Goal: Information Seeking & Learning: Learn about a topic

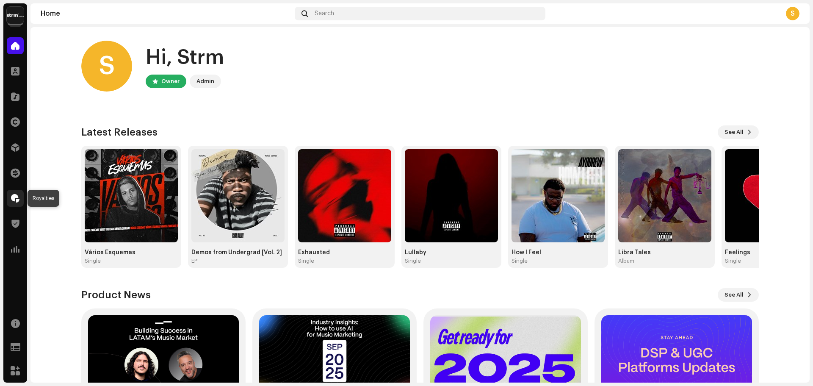
click at [18, 192] on div at bounding box center [15, 198] width 17 height 17
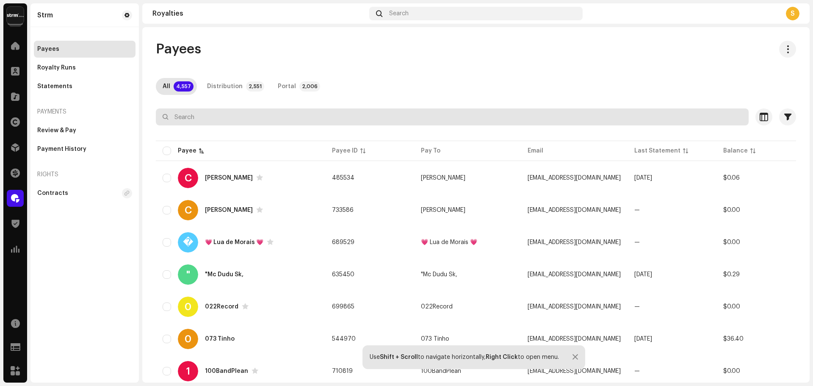
click at [352, 118] on input "text" at bounding box center [452, 116] width 593 height 17
click at [351, 115] on input "text" at bounding box center [452, 116] width 593 height 17
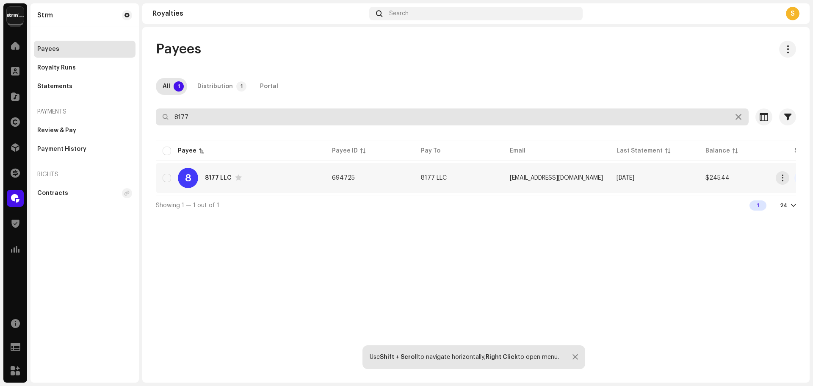
type input "8177"
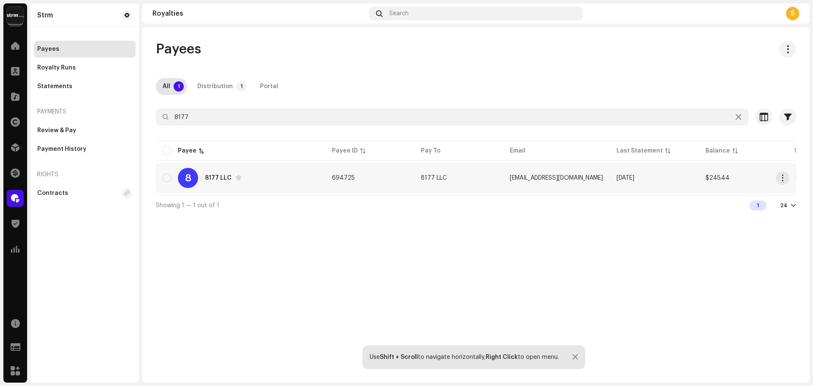
click at [209, 174] on div "8 8177 LLC" at bounding box center [241, 178] width 156 height 20
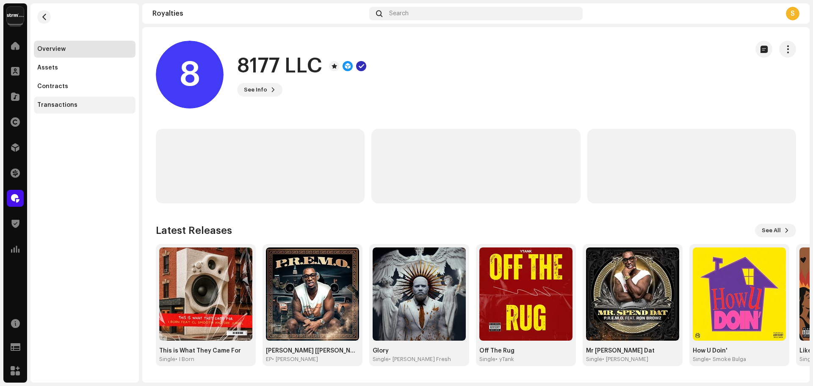
click at [76, 105] on div "Transactions" at bounding box center [84, 105] width 95 height 7
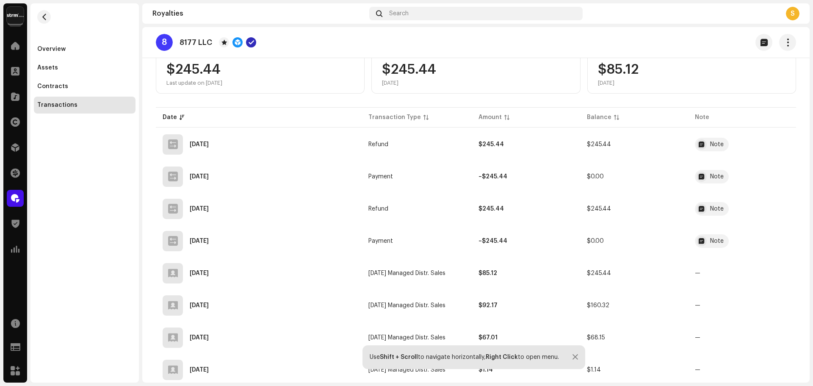
scroll to position [85, 0]
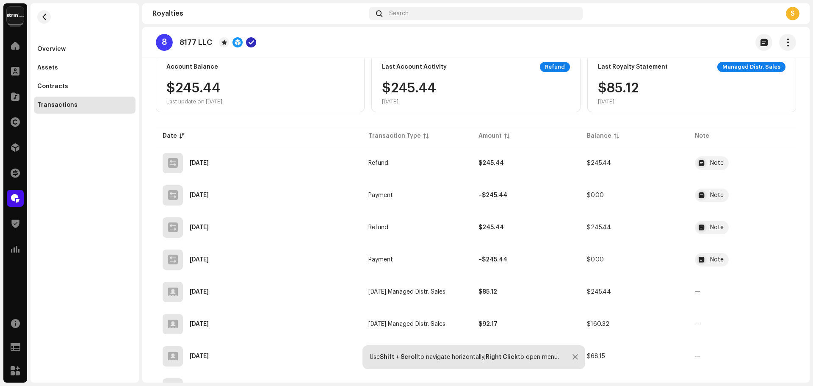
click at [50, 200] on div "Overview Assets Contracts Transactions" at bounding box center [85, 192] width 108 height 379
click at [42, 20] on button "button" at bounding box center [44, 17] width 14 height 14
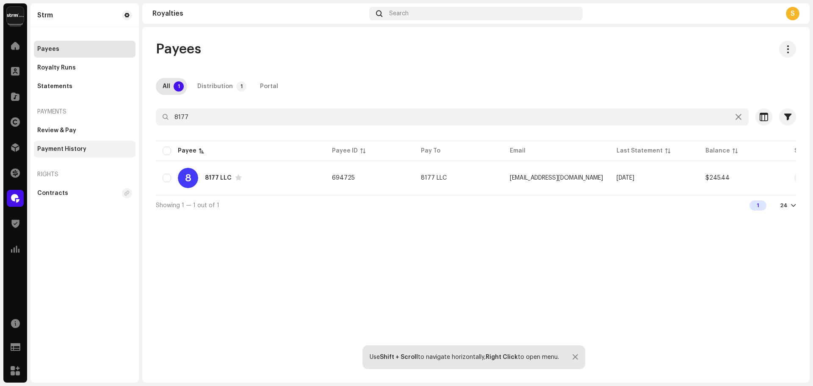
click at [80, 147] on div "Payment History" at bounding box center [61, 149] width 49 height 7
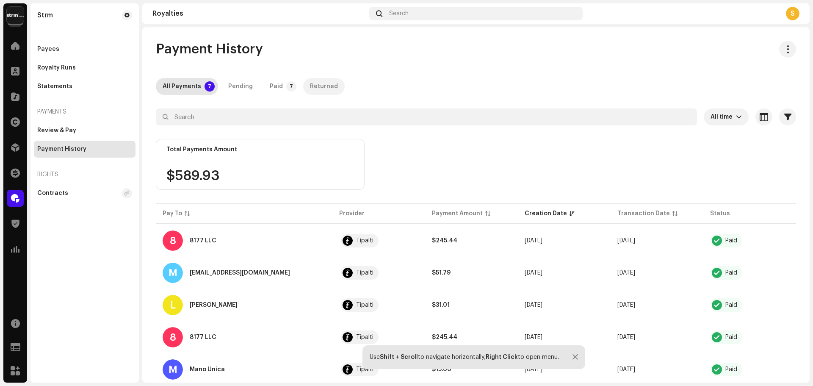
click at [319, 92] on div "Returned" at bounding box center [324, 86] width 28 height 17
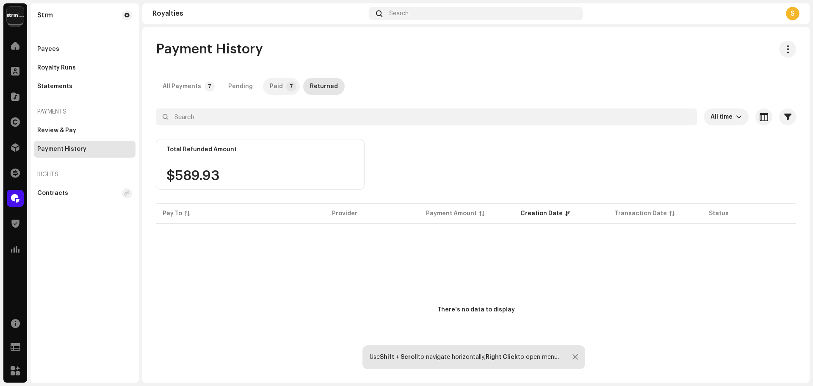
click at [276, 89] on div "Paid" at bounding box center [276, 86] width 13 height 17
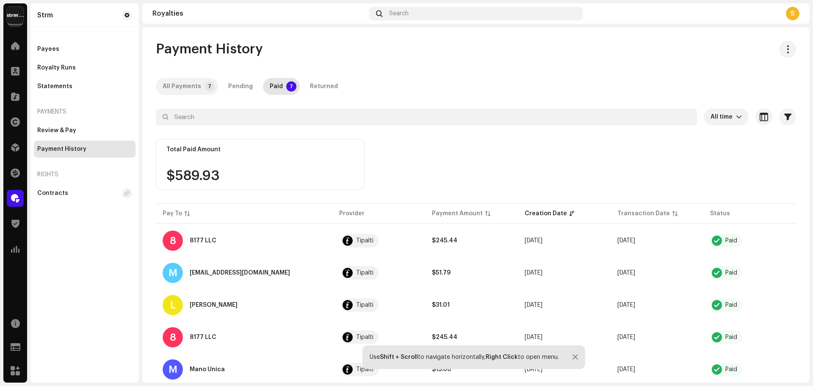
click at [181, 91] on div "All Payments" at bounding box center [182, 86] width 39 height 17
click at [314, 82] on div "Returned" at bounding box center [324, 86] width 28 height 17
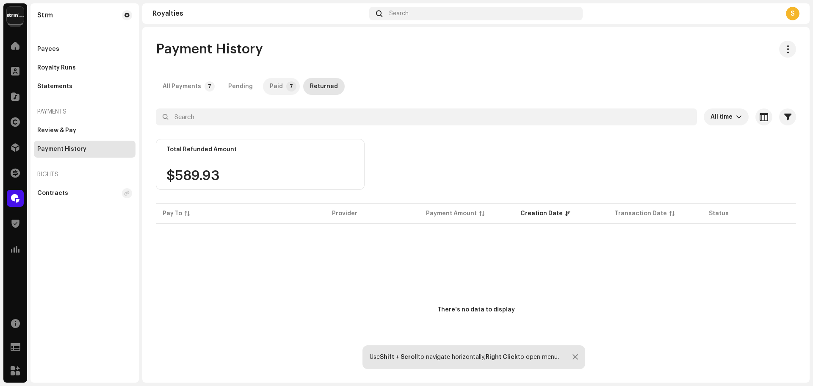
click at [270, 83] on div "Paid" at bounding box center [276, 86] width 13 height 17
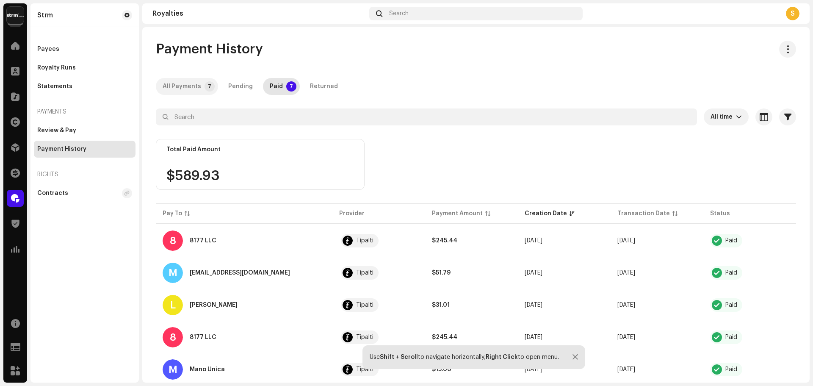
click at [179, 88] on div "All Payments" at bounding box center [182, 86] width 39 height 17
click at [14, 169] on span at bounding box center [15, 172] width 9 height 7
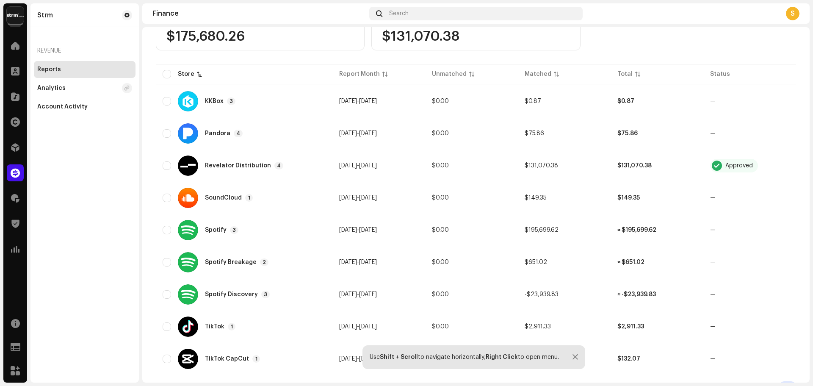
scroll to position [153, 0]
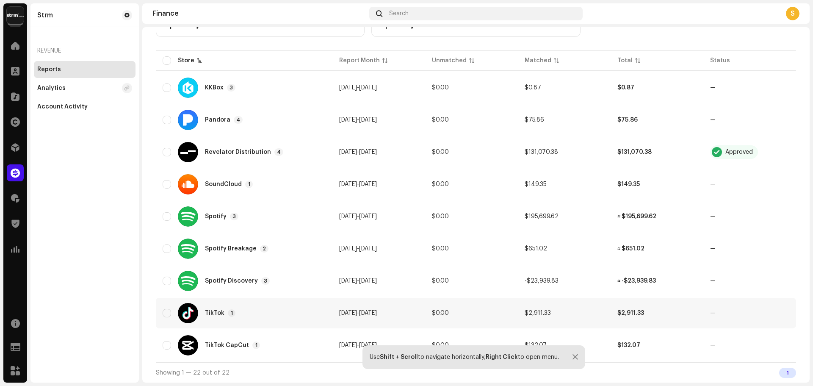
click at [290, 303] on td "TikTok 1" at bounding box center [244, 313] width 177 height 31
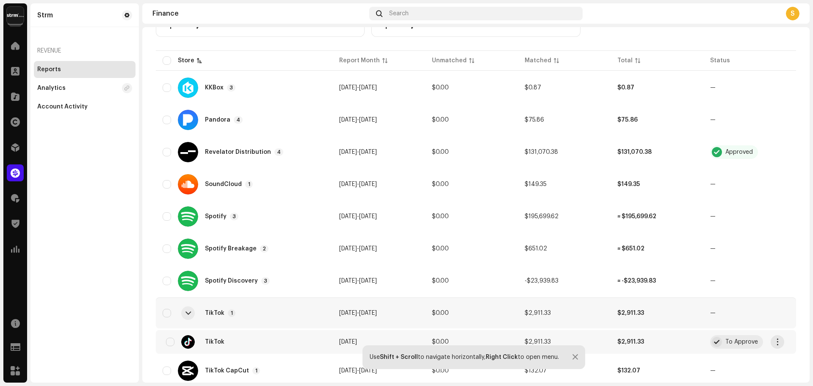
click at [297, 337] on div "TikTok" at bounding box center [244, 342] width 163 height 14
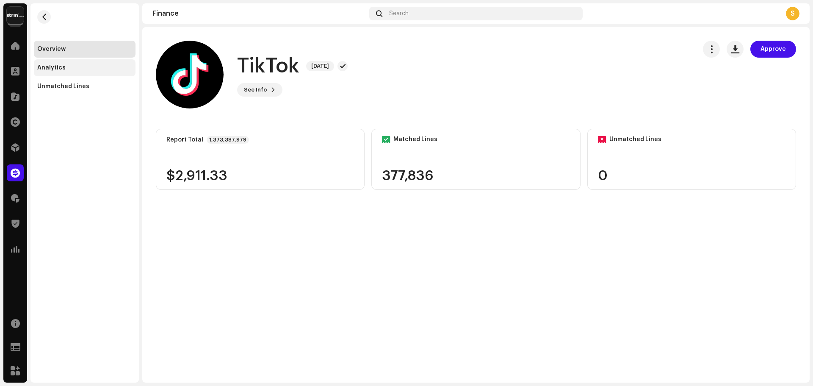
click at [80, 64] on div "Analytics" at bounding box center [85, 67] width 102 height 17
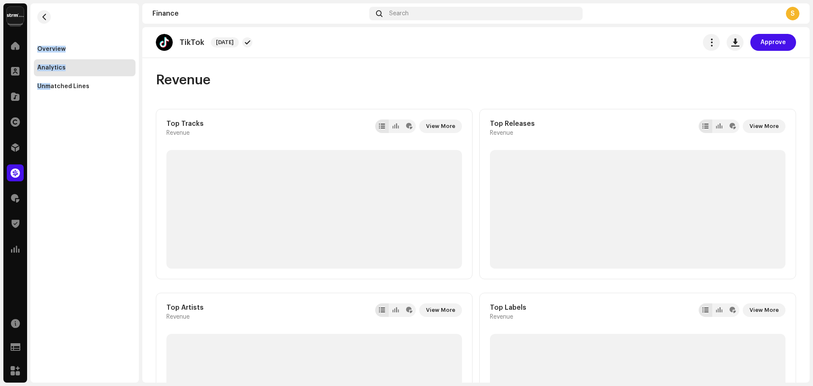
drag, startPoint x: 18, startPoint y: 250, endPoint x: 51, endPoint y: 244, distance: 33.5
click at [51, 244] on navigation-sidebar "Strm Home Clients Catalog Rights Distribution Finance Royalties Trust & Safety …" at bounding box center [71, 192] width 136 height 379
click at [71, 234] on div "Overview Analytics Unmatched Lines" at bounding box center [85, 192] width 108 height 379
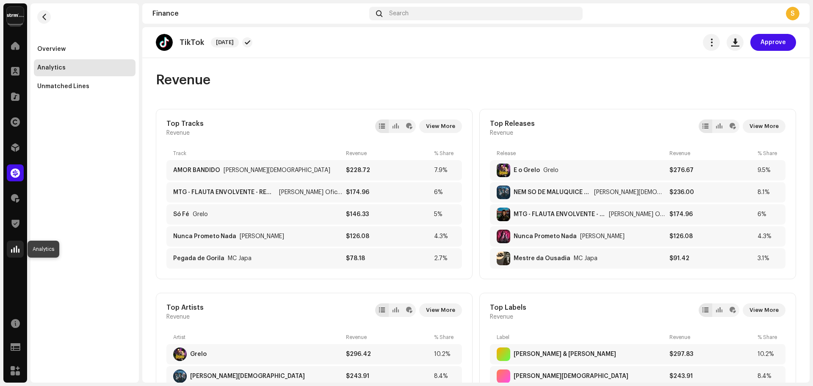
click at [18, 250] on span at bounding box center [15, 249] width 8 height 7
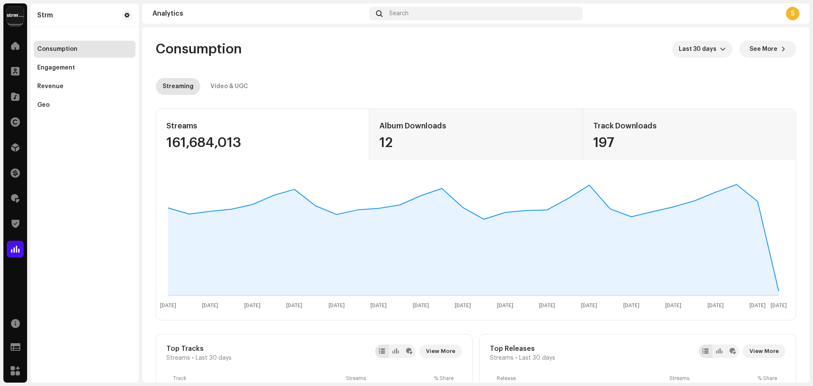
click at [242, 95] on re-o-consumption-dashboard-header "Consumption Last 30 days See More Streaming Video & UGC" at bounding box center [476, 64] width 641 height 75
click at [241, 87] on div "Video & UGC" at bounding box center [230, 86] width 38 height 17
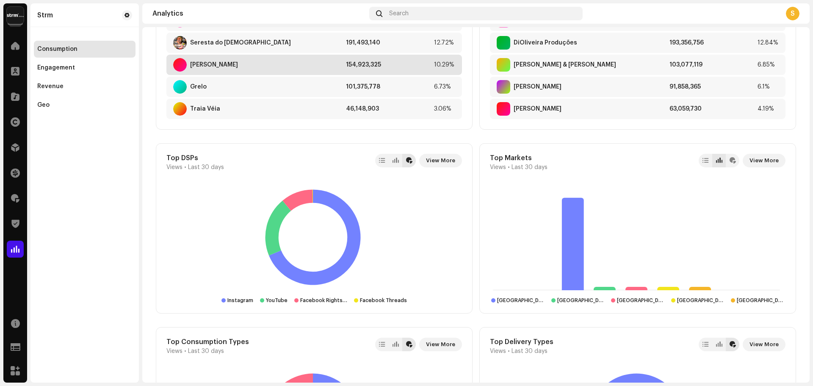
scroll to position [532, 0]
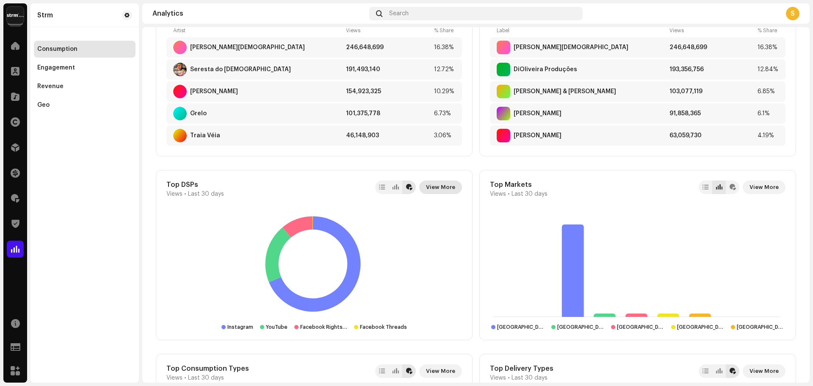
click at [447, 187] on span "View More" at bounding box center [440, 187] width 29 height 17
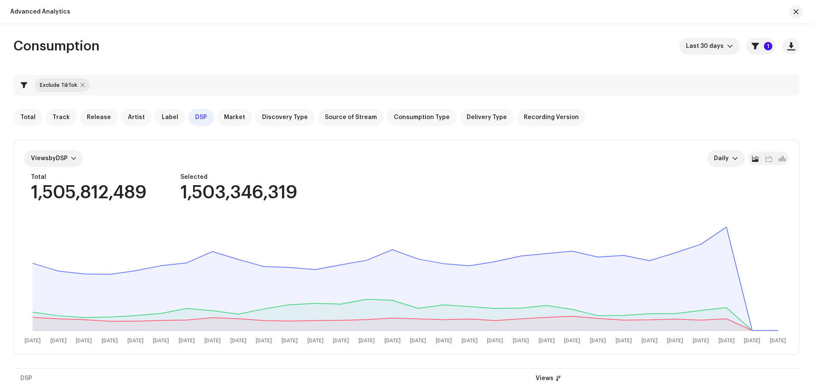
click at [82, 88] on div at bounding box center [82, 85] width 4 height 7
checkbox input "false"
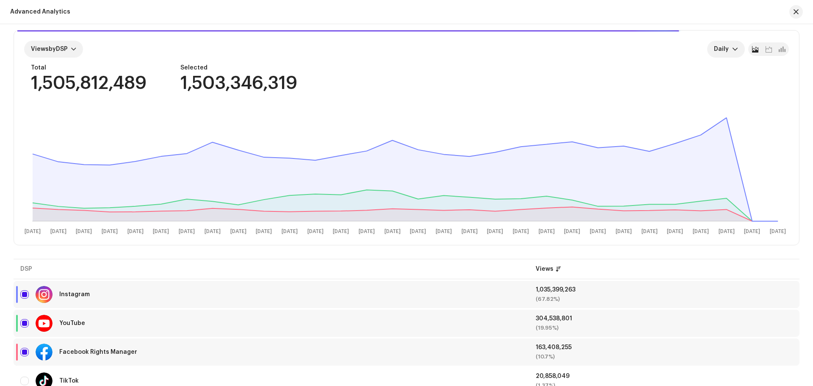
scroll to position [128, 0]
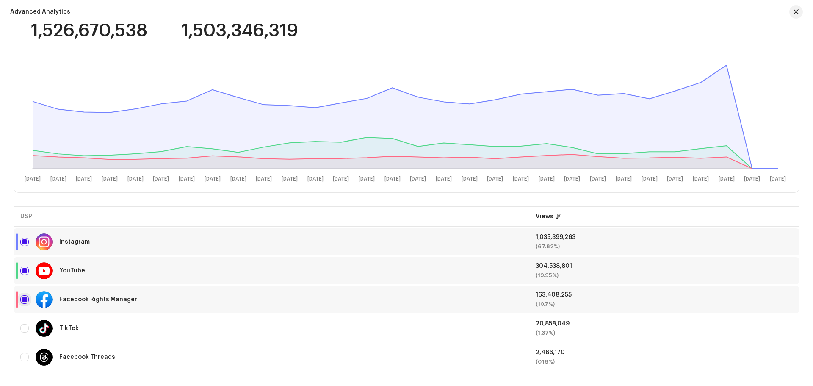
click at [25, 296] on input "checkbox" at bounding box center [24, 299] width 8 height 8
checkbox input "false"
click at [23, 272] on input "Row Selected" at bounding box center [24, 270] width 8 height 8
checkbox input "false"
click at [25, 325] on input "Row Unselected" at bounding box center [24, 328] width 8 height 8
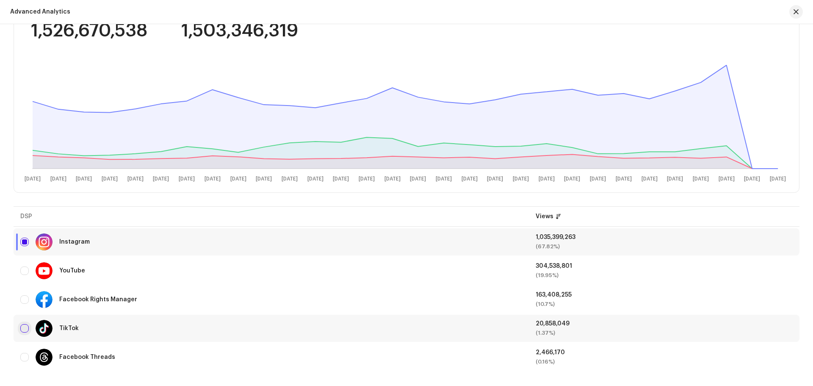
checkbox input "true"
click at [26, 244] on input "Row Selected" at bounding box center [24, 242] width 8 height 8
checkbox input "false"
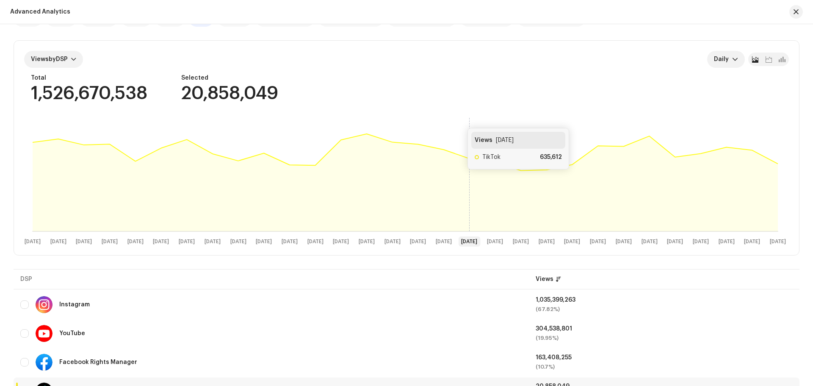
scroll to position [0, 0]
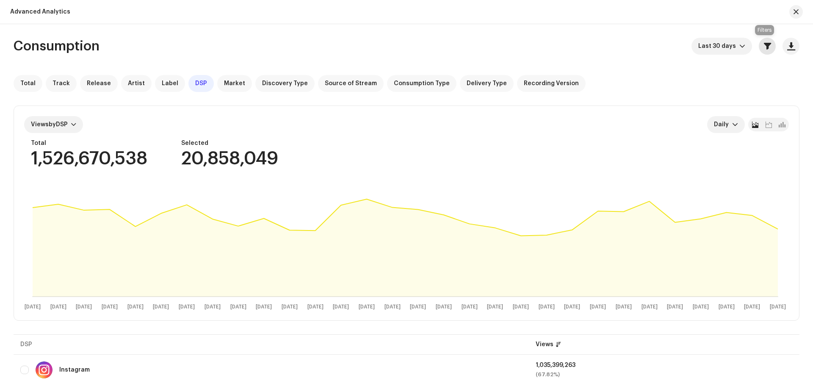
click at [765, 47] on span "button" at bounding box center [767, 46] width 7 height 7
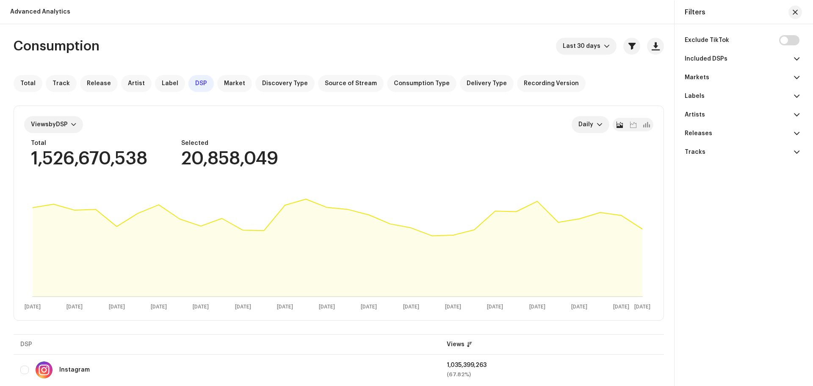
click at [738, 56] on p-accordion-header "Included DSPs" at bounding box center [742, 59] width 115 height 19
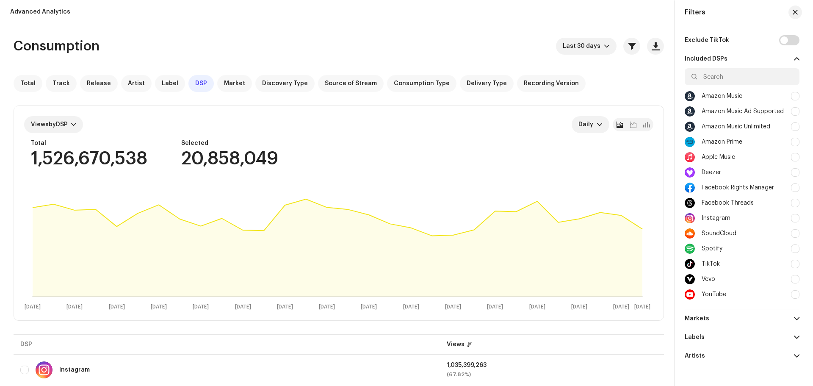
click at [794, 263] on div at bounding box center [795, 264] width 8 height 8
checkbox input "true"
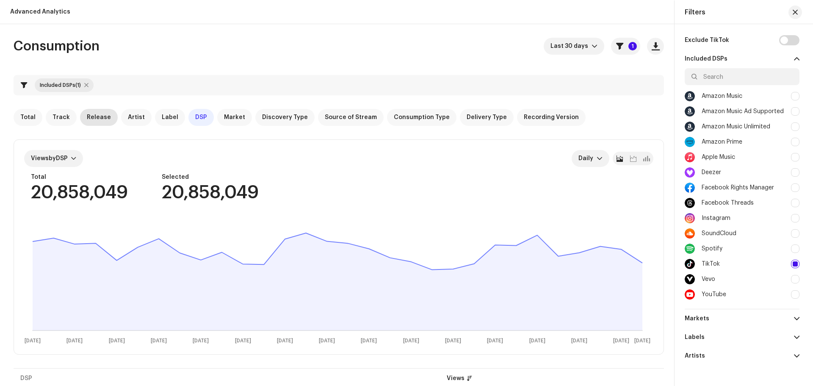
click at [95, 122] on div "Release" at bounding box center [99, 117] width 38 height 17
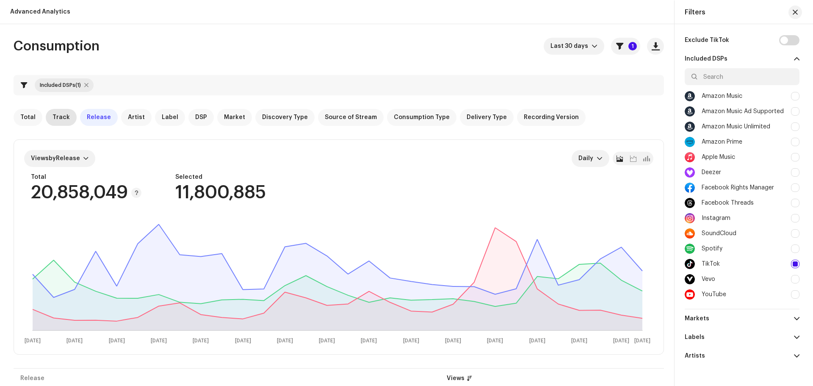
click at [60, 116] on span "Track" at bounding box center [61, 117] width 17 height 7
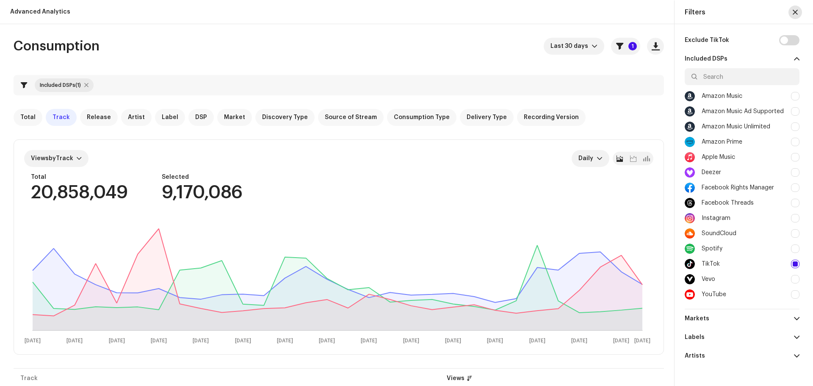
click at [794, 10] on span "button" at bounding box center [795, 12] width 5 height 7
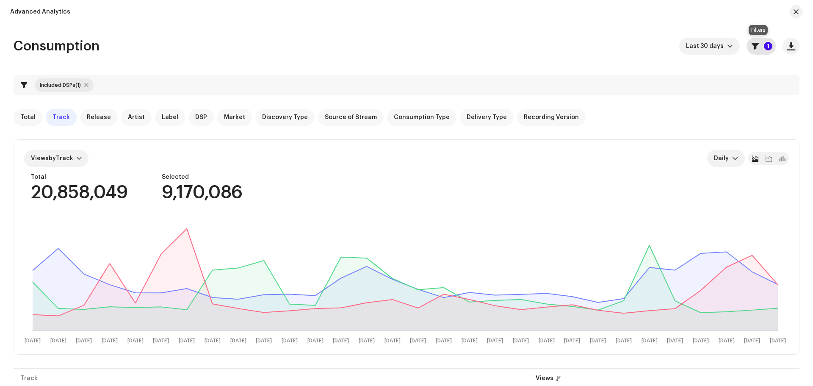
click at [759, 47] on button "1" at bounding box center [761, 46] width 29 height 17
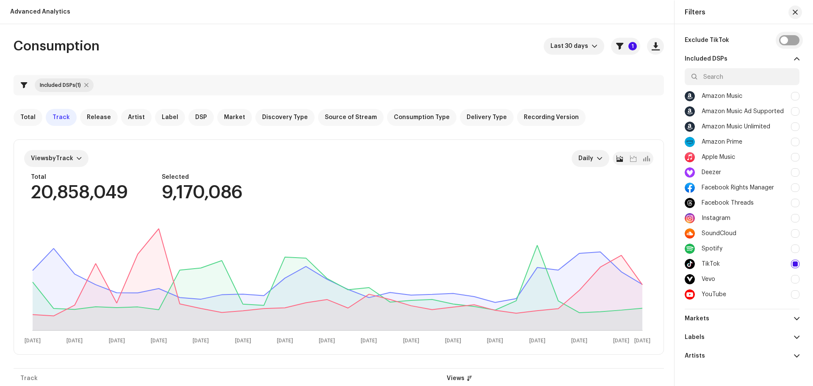
click at [788, 38] on input "checkbox" at bounding box center [790, 40] width 20 height 10
checkbox input "true"
checkbox input "false"
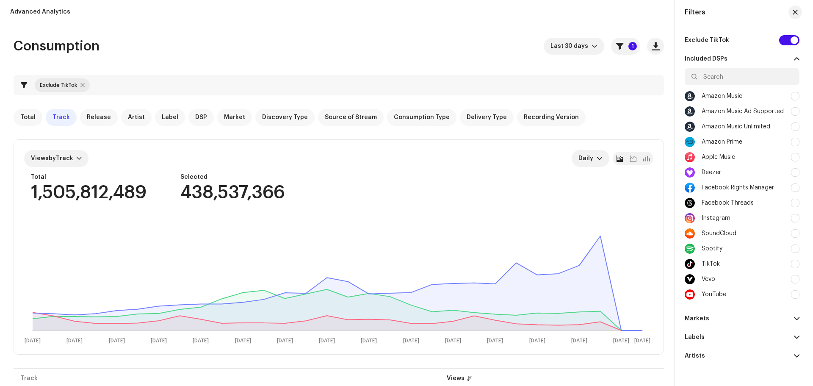
click at [794, 264] on div at bounding box center [795, 264] width 8 height 8
checkbox input "false"
checkbox input "true"
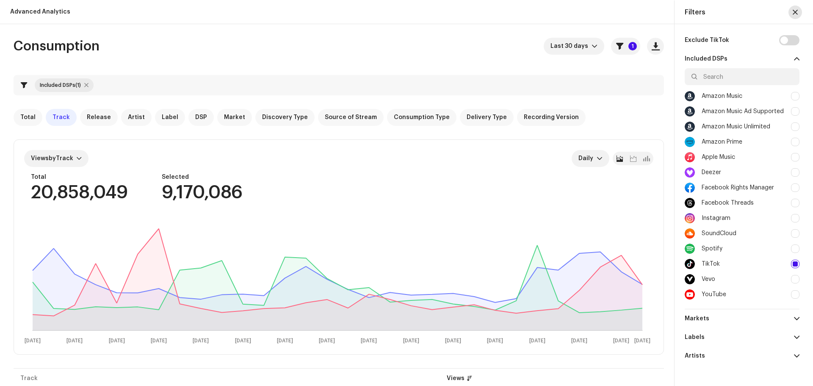
click at [795, 13] on span "button" at bounding box center [795, 12] width 5 height 7
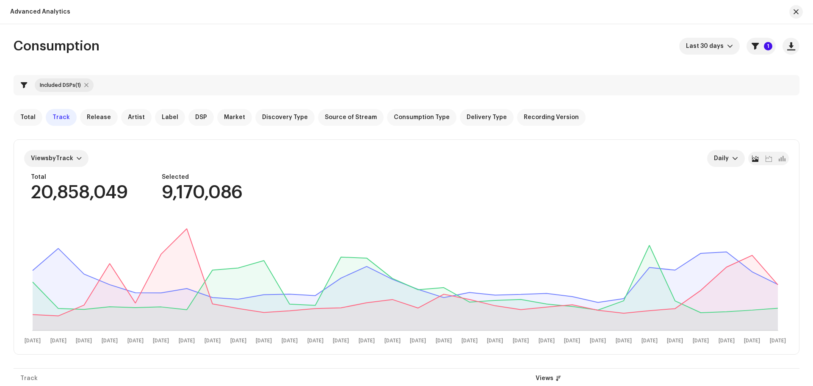
click at [795, 13] on span "button" at bounding box center [796, 11] width 5 height 7
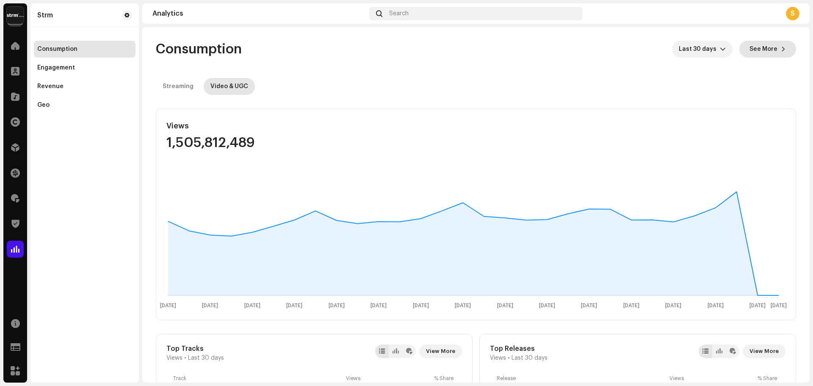
click at [762, 50] on span "See More" at bounding box center [764, 49] width 28 height 17
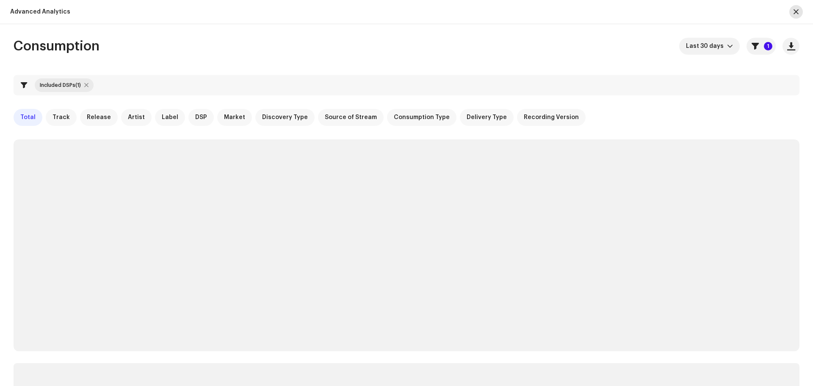
click at [797, 13] on span "button" at bounding box center [796, 11] width 5 height 7
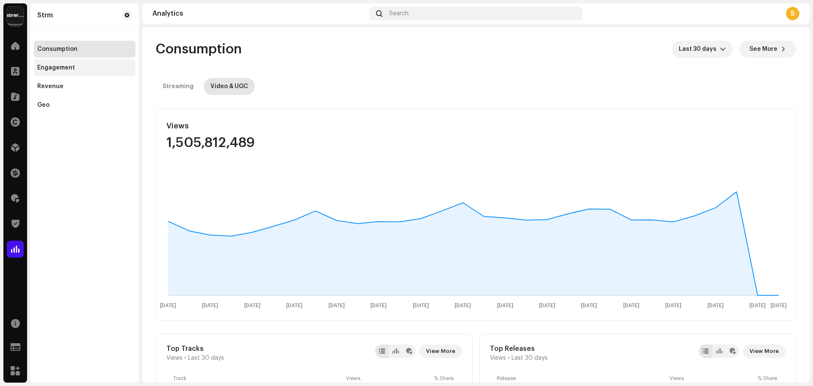
click at [89, 70] on div "Engagement" at bounding box center [84, 67] width 95 height 7
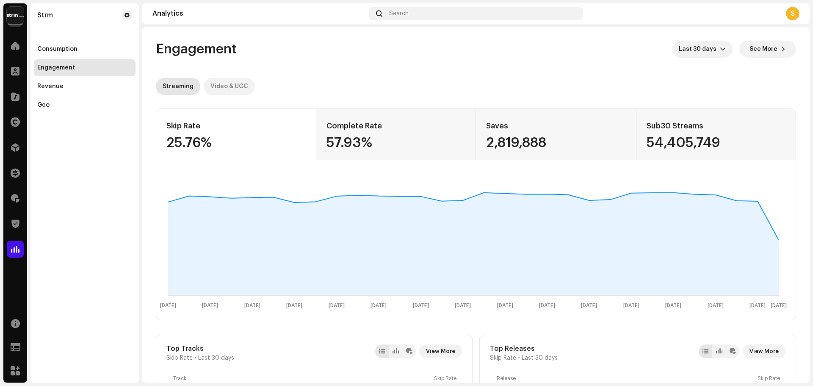
click at [237, 88] on div "Video & UGC" at bounding box center [230, 86] width 38 height 17
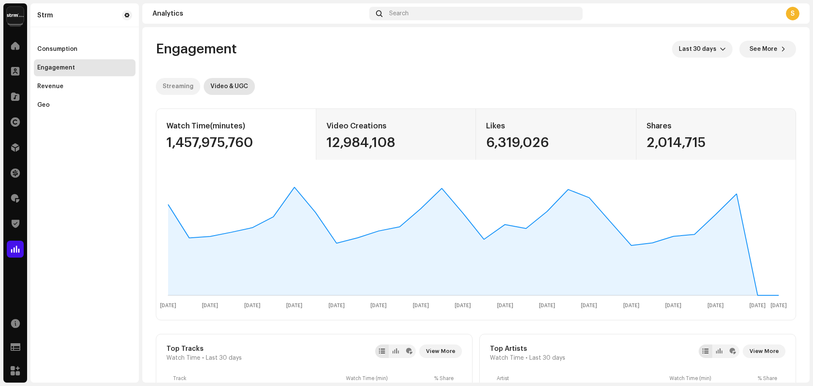
click at [182, 82] on div "Streaming" at bounding box center [178, 86] width 31 height 17
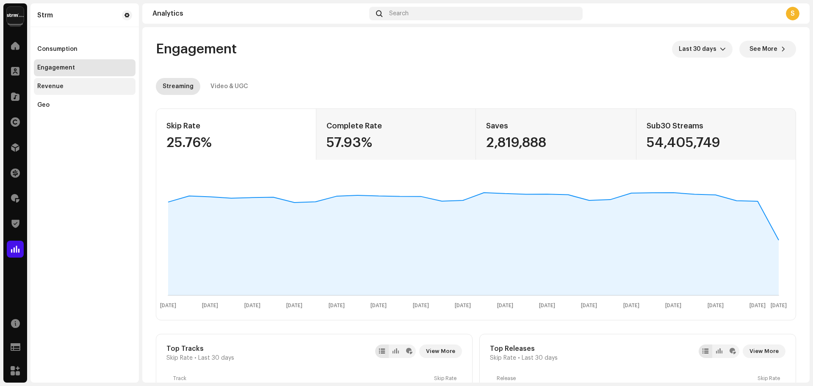
click at [117, 85] on div "Revenue" at bounding box center [84, 86] width 95 height 7
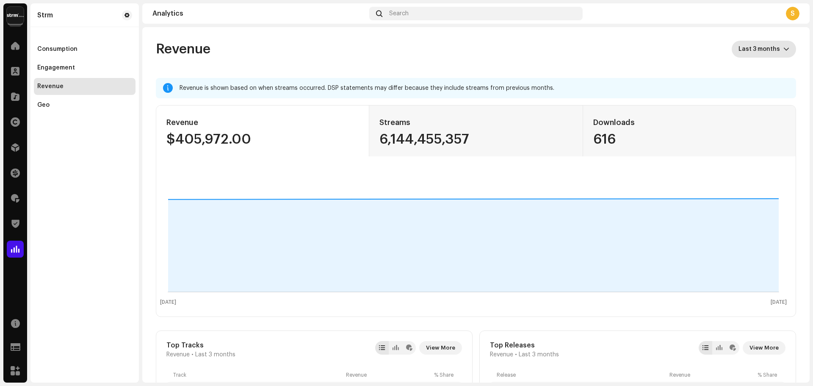
click at [762, 54] on span "Last 3 months" at bounding box center [761, 49] width 45 height 17
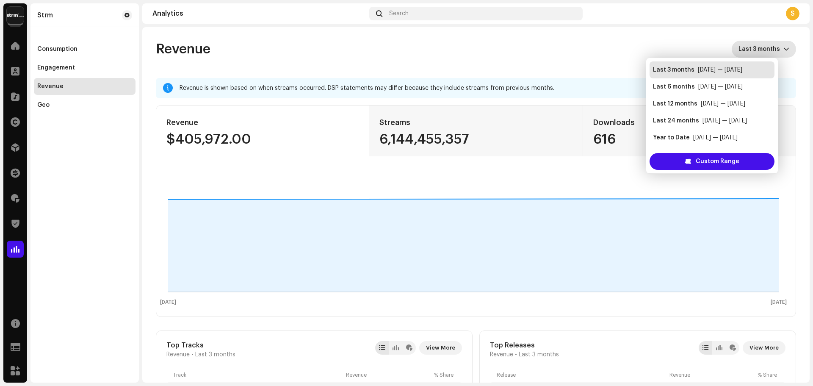
click at [760, 52] on span "Last 3 months" at bounding box center [761, 49] width 45 height 17
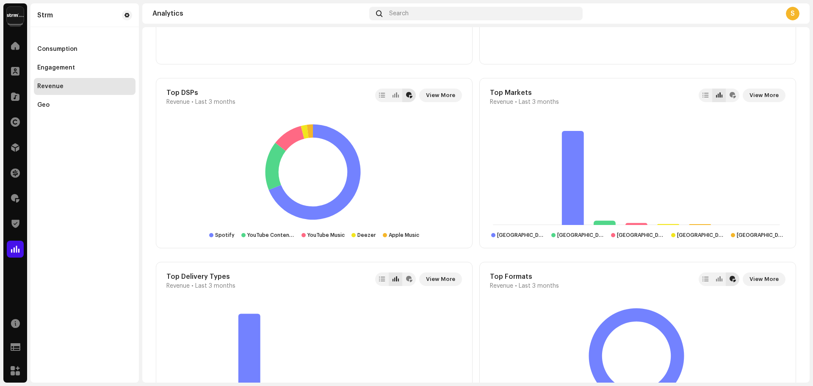
scroll to position [805, 0]
click at [444, 94] on span "View More" at bounding box center [440, 94] width 29 height 17
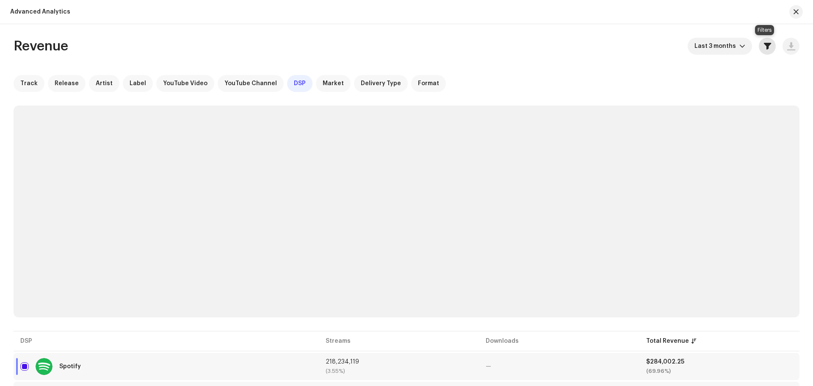
click at [764, 47] on span "button" at bounding box center [767, 46] width 7 height 7
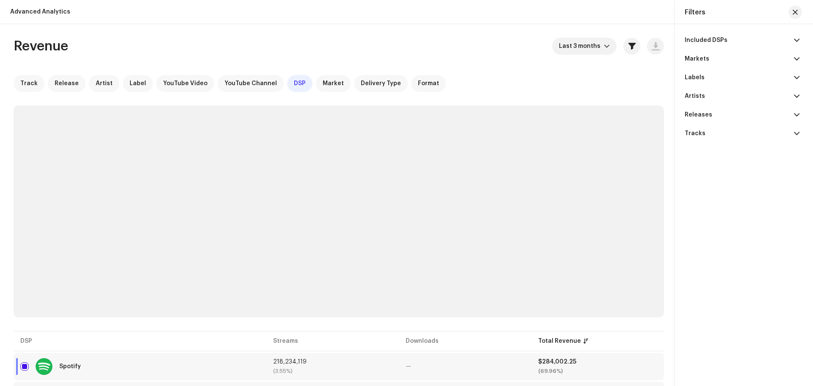
click at [772, 37] on p-accordion-header "Included DSPs" at bounding box center [742, 40] width 115 height 19
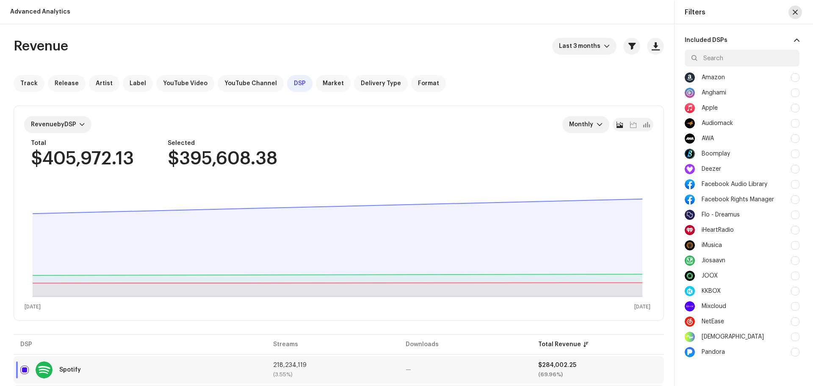
click at [794, 13] on span "button" at bounding box center [795, 12] width 5 height 7
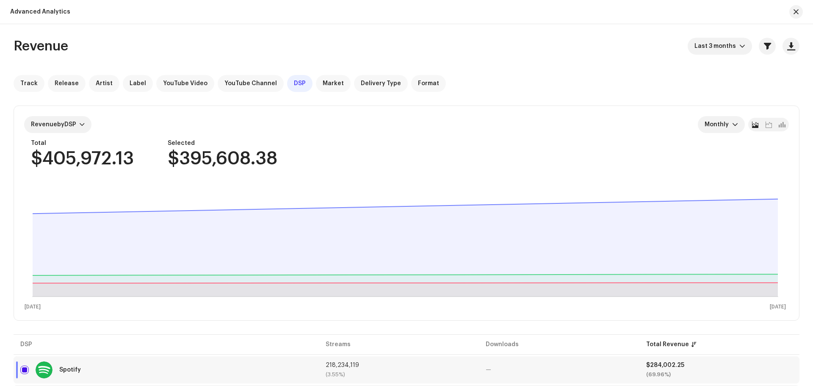
click at [794, 13] on button "button" at bounding box center [797, 12] width 14 height 14
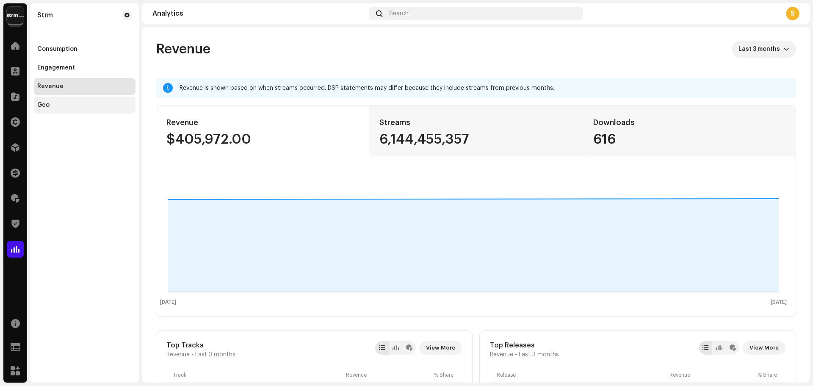
click at [86, 105] on div "Geo" at bounding box center [84, 105] width 95 height 7
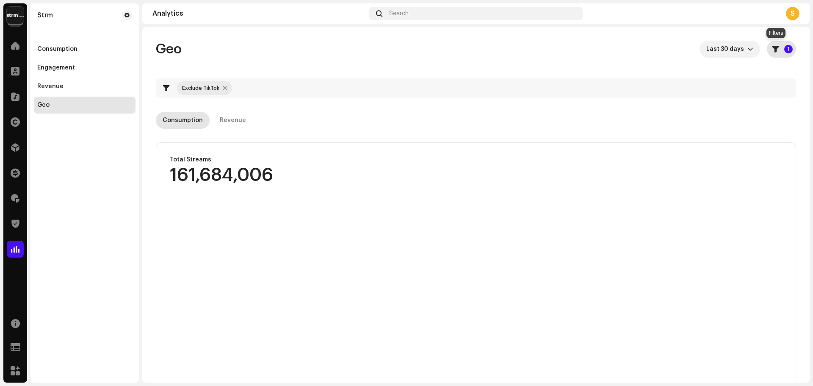
click at [777, 46] on button "1" at bounding box center [781, 49] width 29 height 17
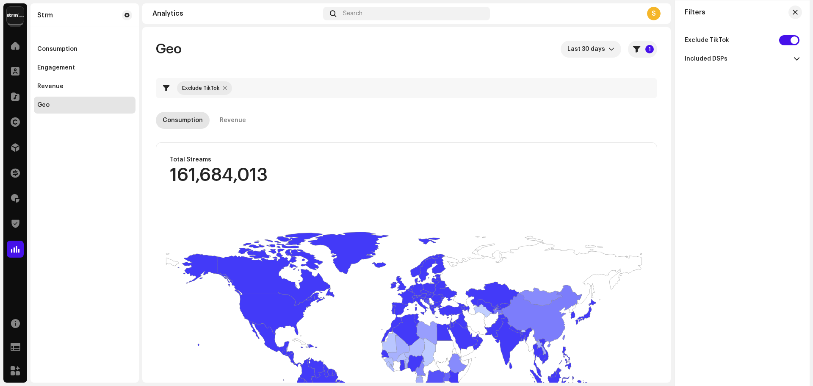
click at [763, 57] on p-accordion-header "Included DSPs" at bounding box center [742, 59] width 115 height 19
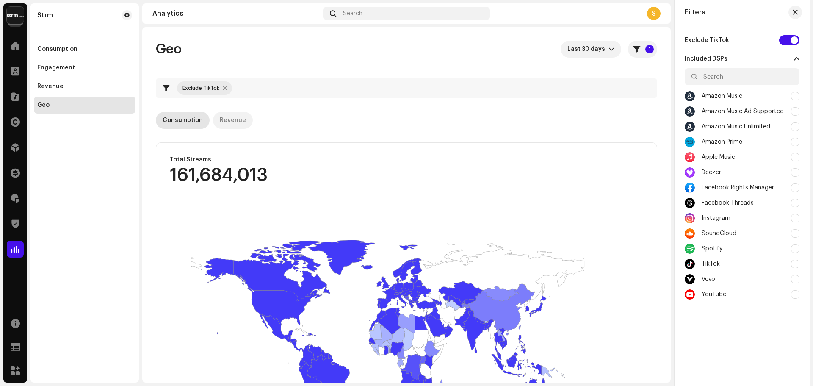
click at [241, 118] on div "Revenue" at bounding box center [233, 120] width 26 height 17
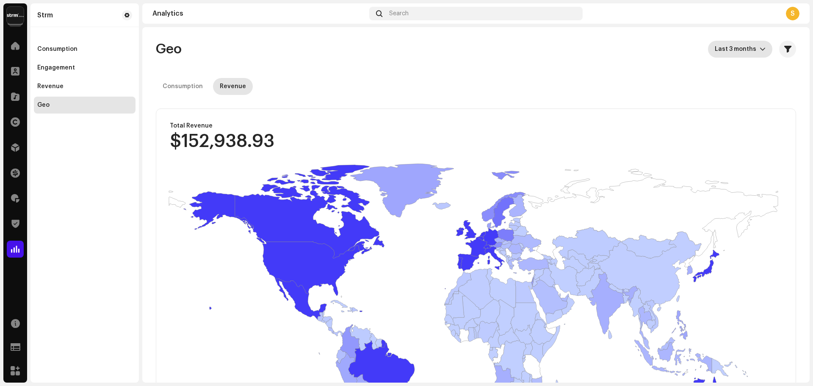
click at [736, 45] on span "Last 3 months" at bounding box center [737, 49] width 45 height 17
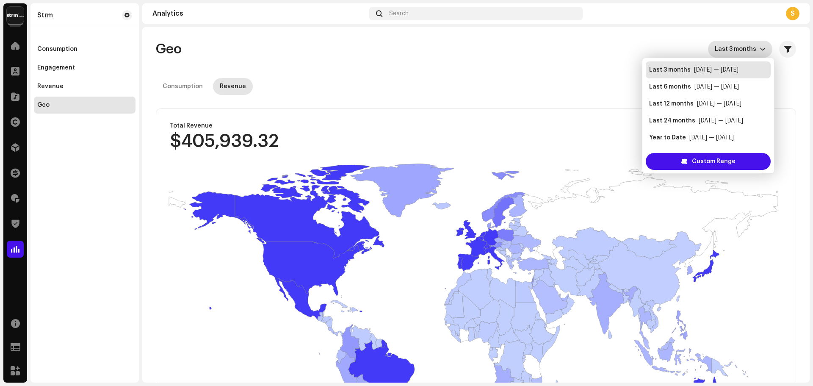
click at [736, 45] on span "Last 3 months" at bounding box center [737, 49] width 45 height 17
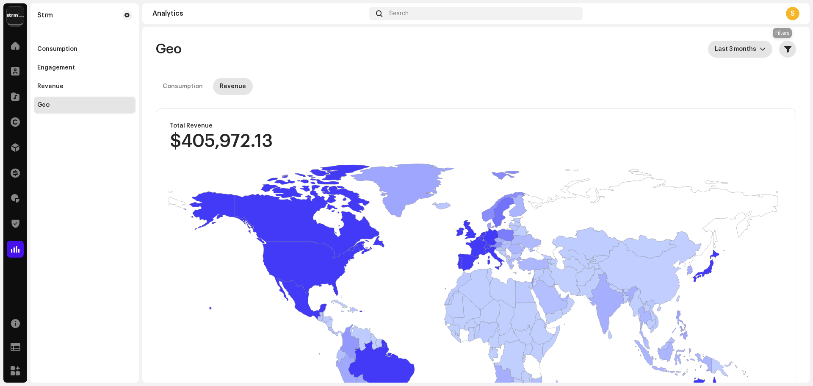
click at [788, 44] on button "button" at bounding box center [788, 49] width 17 height 17
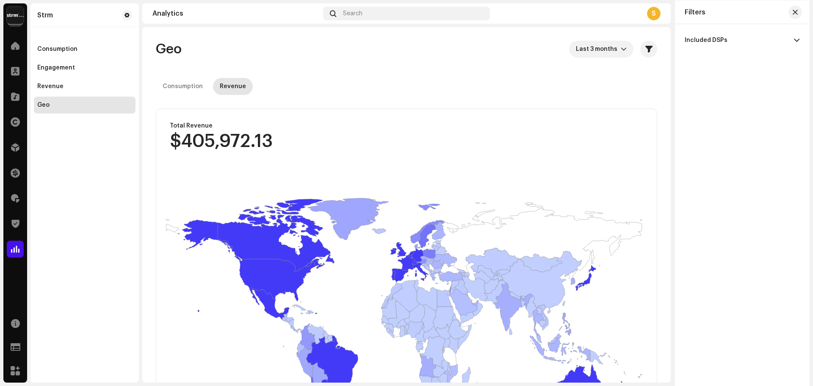
click at [744, 41] on p-accordion-header "Included DSPs" at bounding box center [742, 40] width 115 height 19
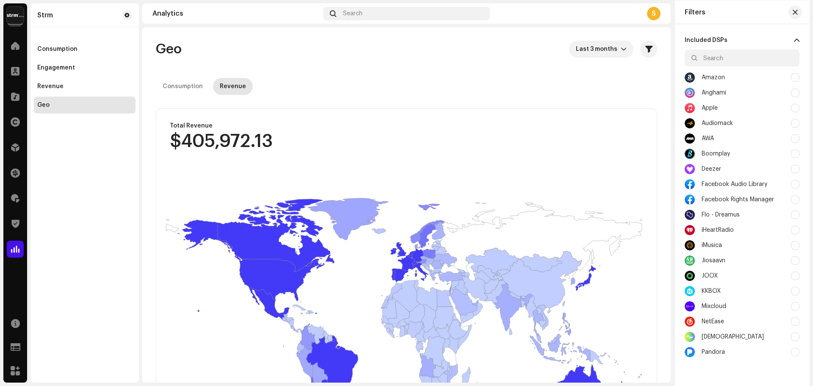
click at [745, 41] on p-accordion-header "Included DSPs" at bounding box center [742, 40] width 115 height 19
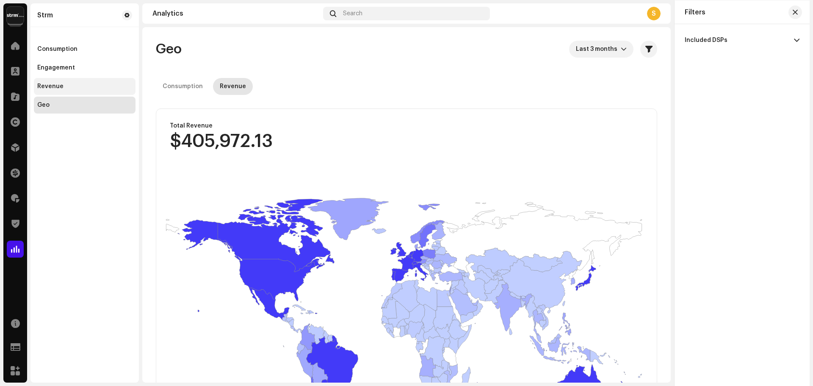
click at [89, 84] on div "Revenue" at bounding box center [84, 86] width 95 height 7
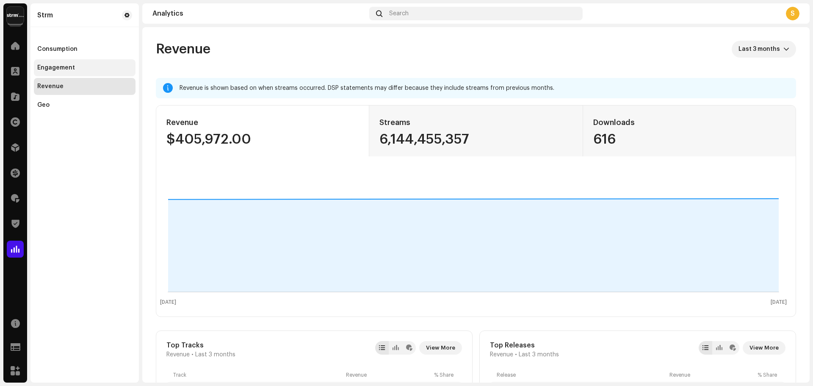
click at [91, 65] on div "Engagement" at bounding box center [84, 67] width 95 height 7
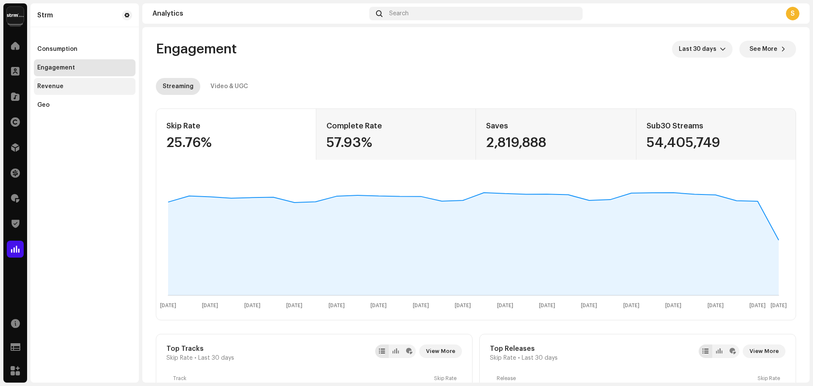
click at [89, 83] on div "Revenue" at bounding box center [85, 86] width 102 height 17
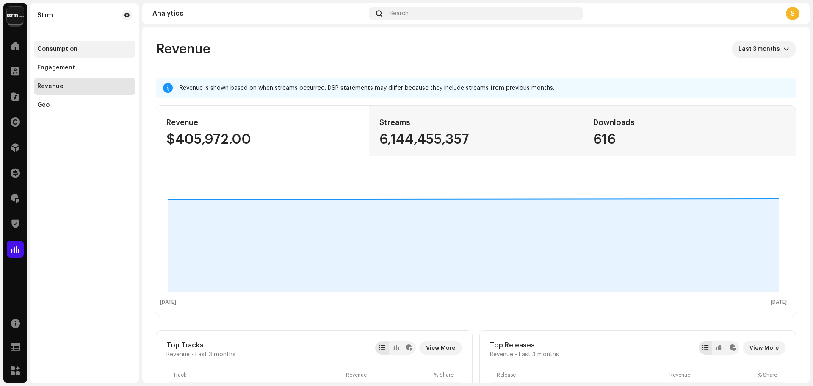
click at [101, 48] on div "Consumption" at bounding box center [84, 49] width 95 height 7
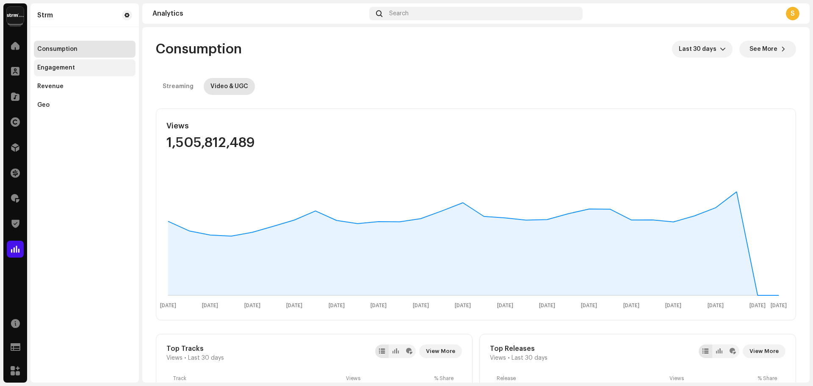
click at [99, 64] on div "Engagement" at bounding box center [84, 67] width 95 height 7
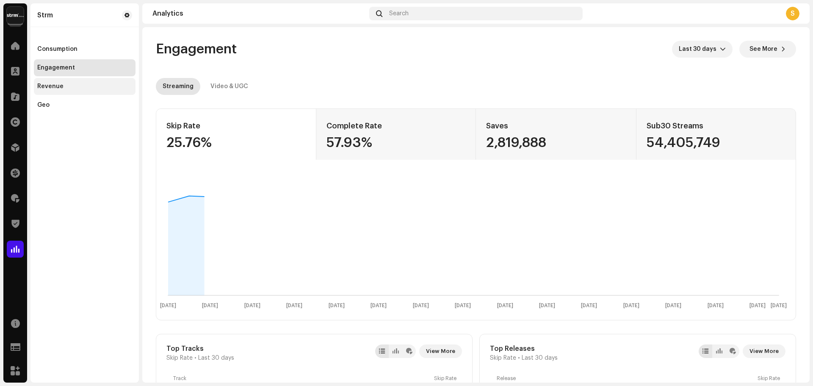
click at [99, 87] on div "Revenue" at bounding box center [84, 86] width 95 height 7
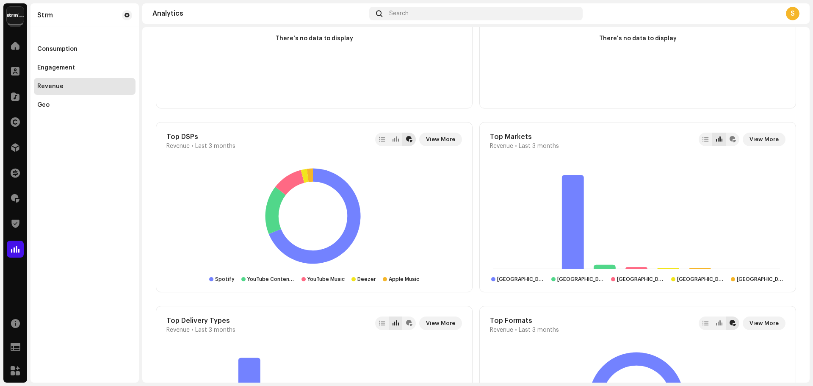
scroll to position [763, 0]
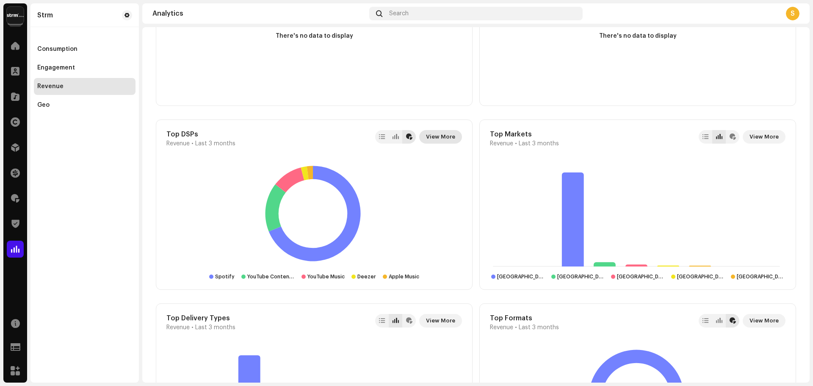
click at [450, 138] on span "View More" at bounding box center [440, 136] width 29 height 17
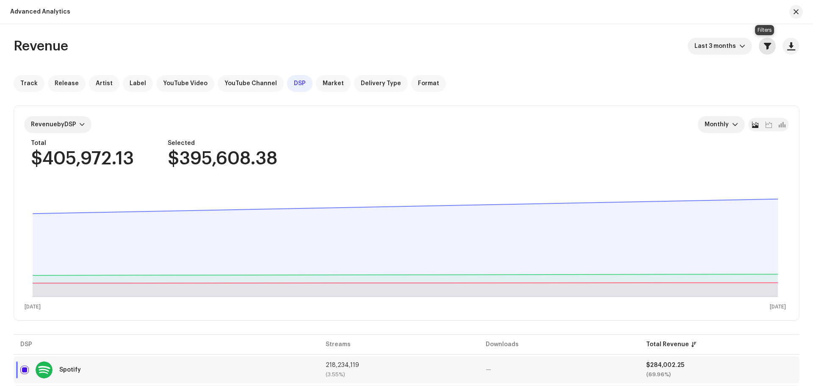
click at [764, 48] on span "button" at bounding box center [767, 46] width 7 height 7
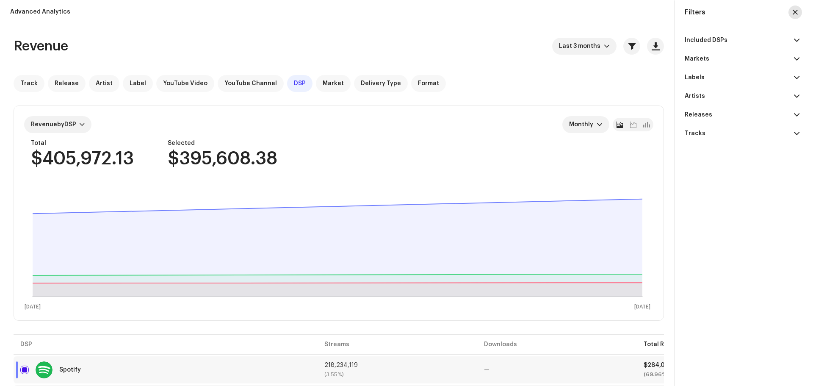
click at [794, 12] on span "button" at bounding box center [795, 12] width 5 height 7
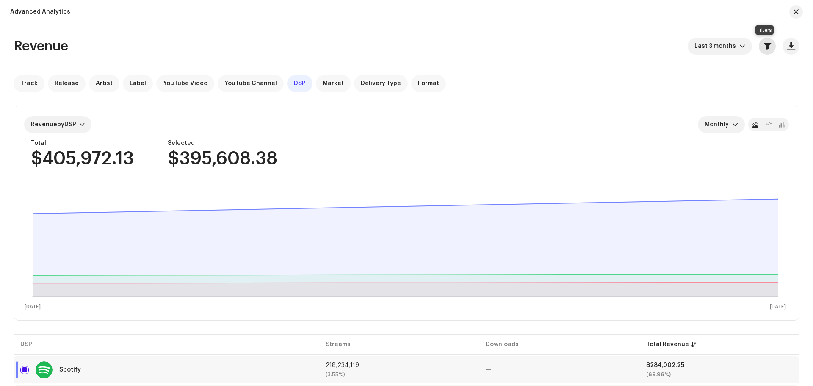
click at [764, 46] on span "button" at bounding box center [767, 46] width 7 height 7
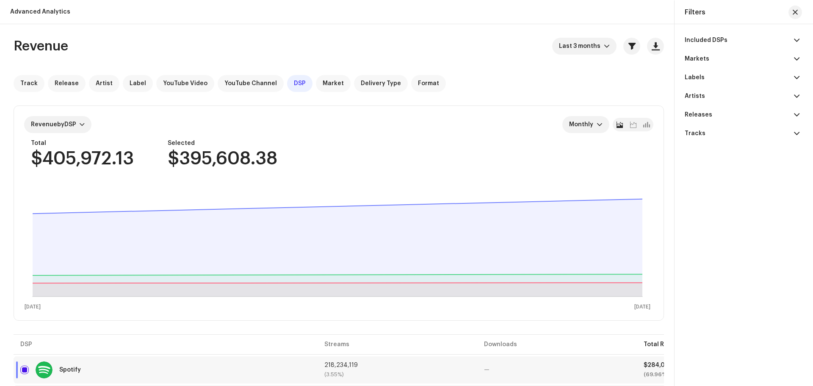
click at [761, 36] on p-accordion-header "Included DSPs" at bounding box center [742, 40] width 115 height 19
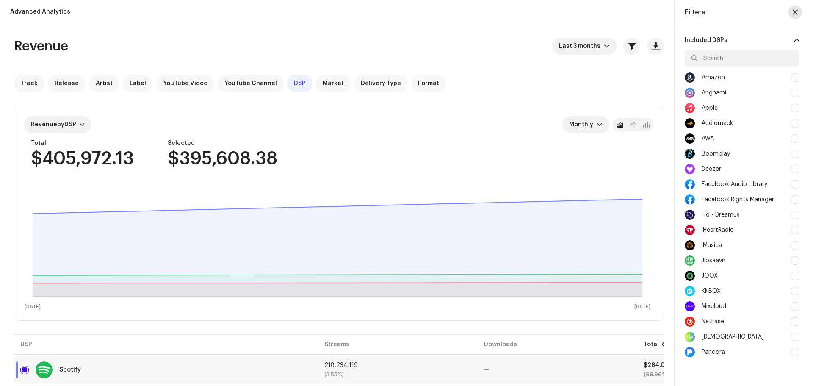
click at [793, 9] on button "button" at bounding box center [796, 13] width 14 height 14
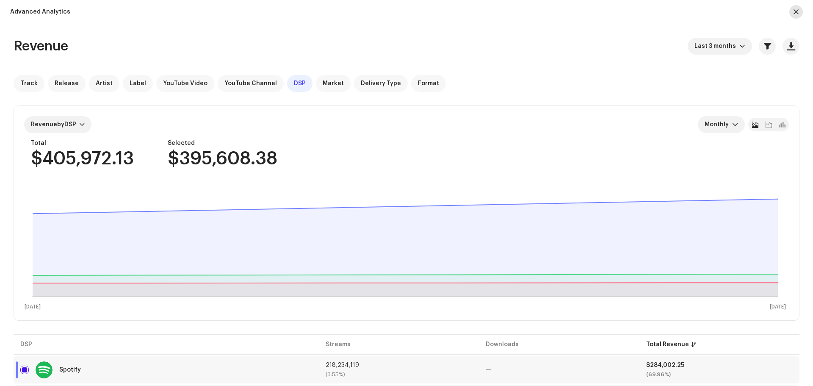
click at [799, 11] on span "button" at bounding box center [796, 11] width 5 height 7
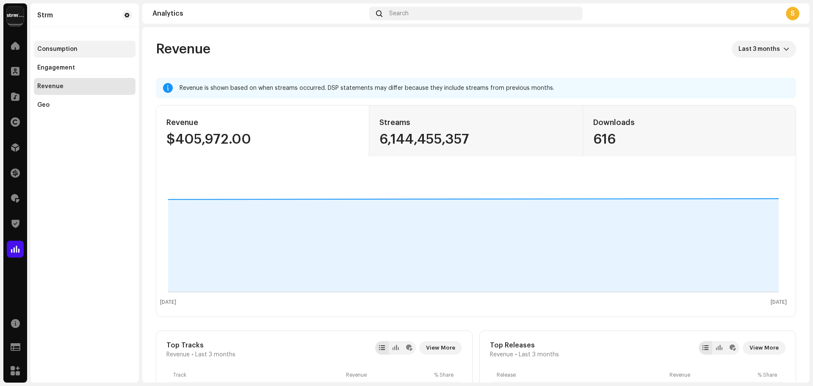
click at [84, 51] on div "Consumption" at bounding box center [84, 49] width 95 height 7
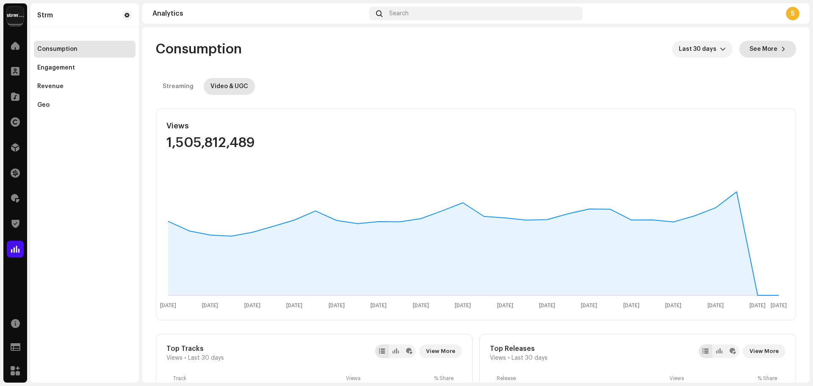
click at [755, 47] on span "See More" at bounding box center [764, 49] width 28 height 17
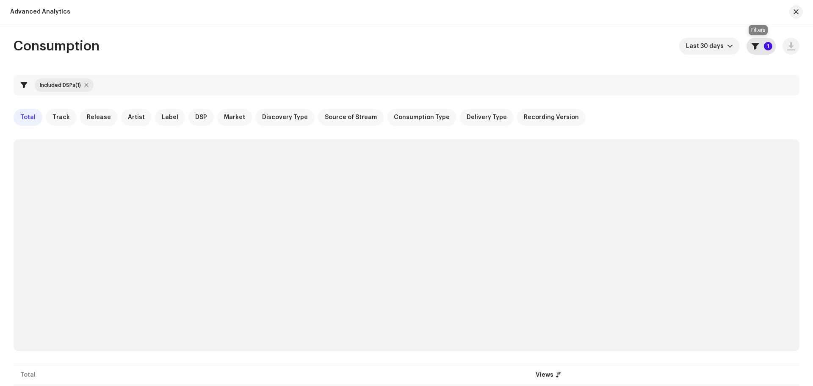
click at [754, 45] on span "button" at bounding box center [755, 46] width 7 height 7
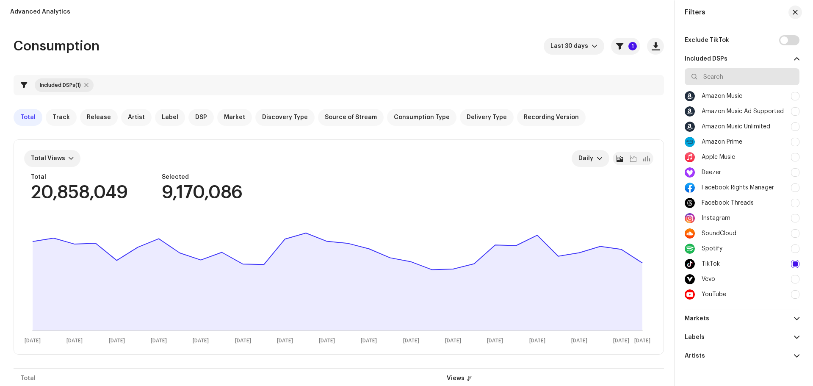
click at [708, 77] on input "text" at bounding box center [742, 76] width 115 height 17
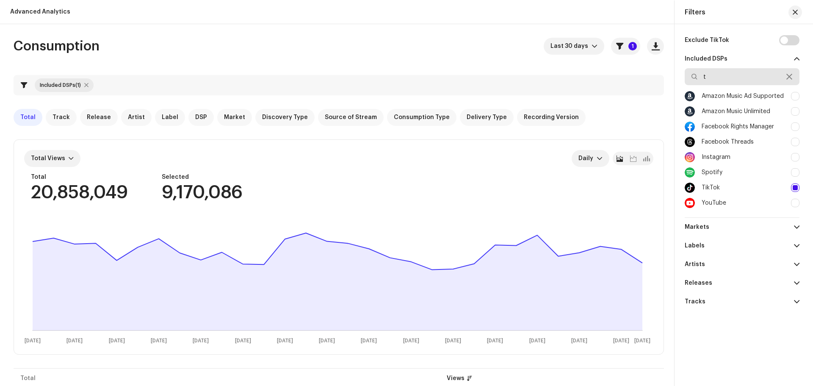
type input "t"
click at [474, 47] on div "Consumption Last 30 days 1" at bounding box center [339, 46] width 651 height 17
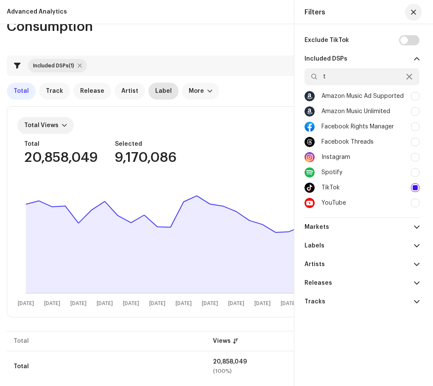
scroll to position [22, 0]
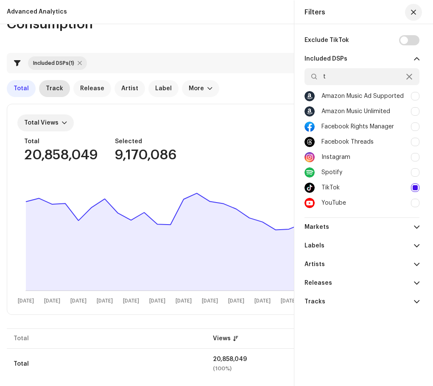
click at [54, 89] on span "Track" at bounding box center [54, 88] width 17 height 7
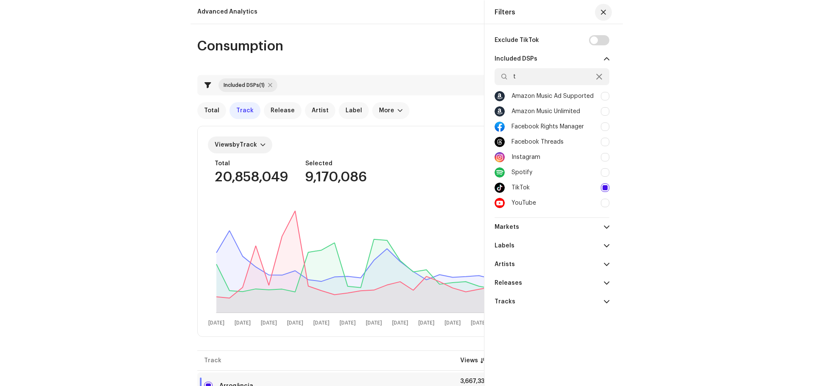
scroll to position [42, 0]
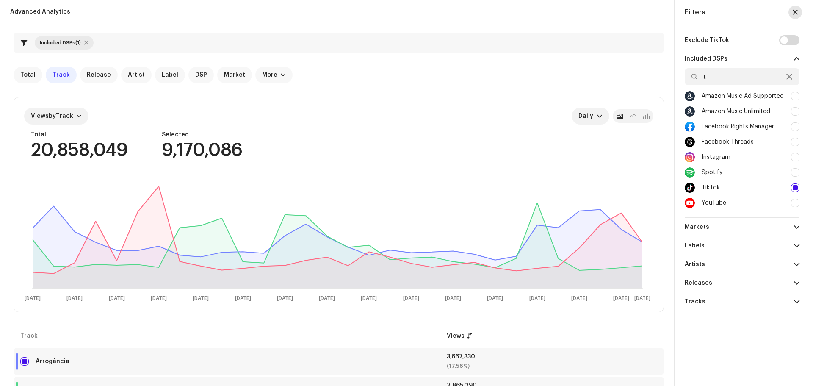
click at [797, 9] on span "button" at bounding box center [795, 12] width 5 height 7
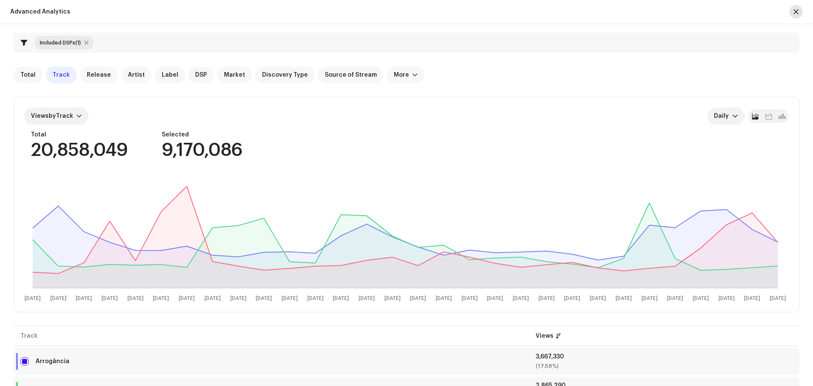
click at [795, 9] on span "button" at bounding box center [796, 11] width 5 height 7
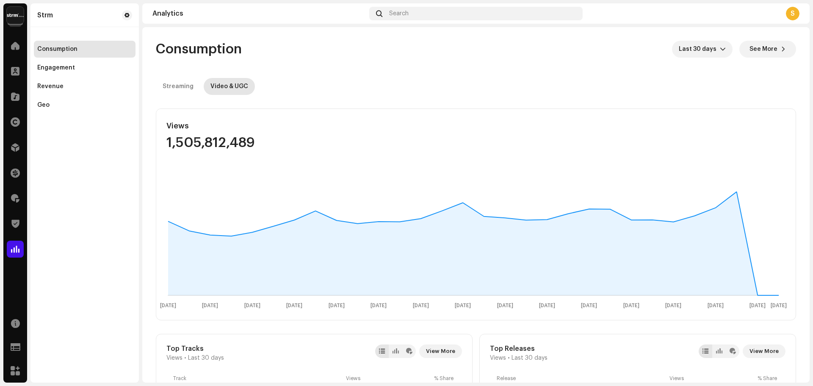
drag, startPoint x: 751, startPoint y: 49, endPoint x: 730, endPoint y: 77, distance: 34.7
click at [753, 51] on span "See More" at bounding box center [764, 49] width 28 height 17
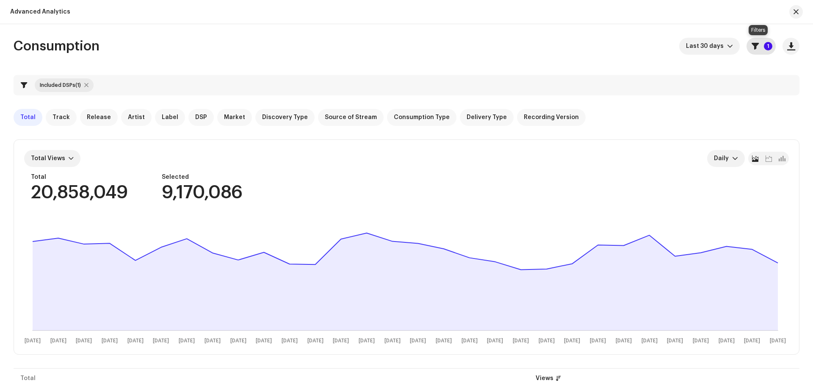
click at [753, 49] on span "button" at bounding box center [755, 46] width 7 height 7
